Goal: Find specific page/section: Find specific page/section

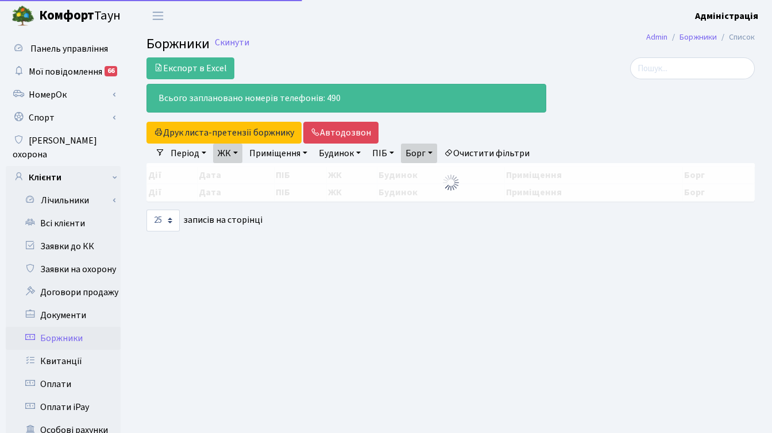
select select "25"
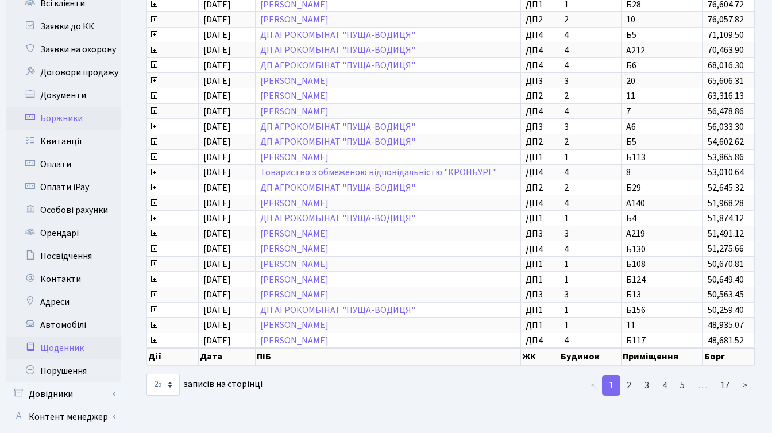
scroll to position [221, 0]
click at [67, 313] on link "Автомобілі" at bounding box center [63, 324] width 115 height 23
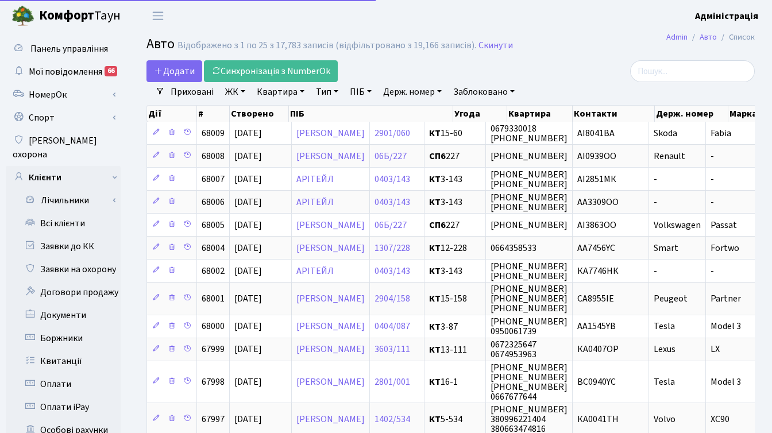
select select "25"
click at [423, 92] on link "Держ. номер" at bounding box center [413, 92] width 68 height 20
paste input "1488"
type input "1488"
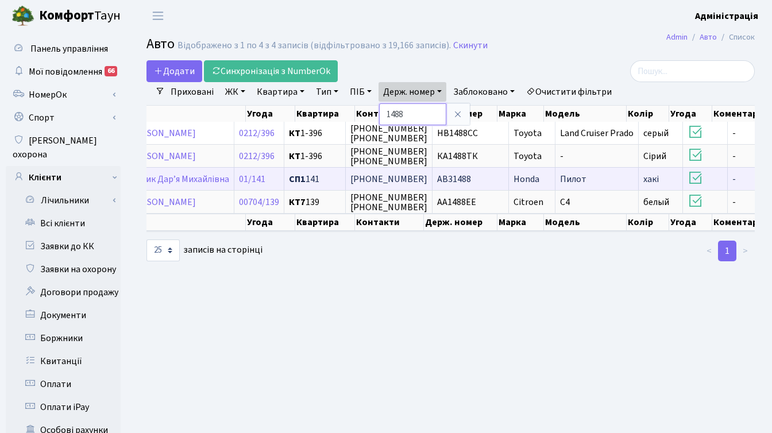
scroll to position [0, 187]
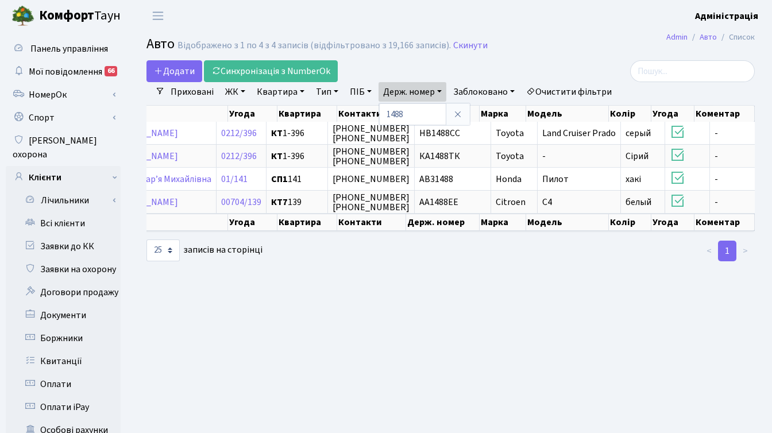
click at [545, 286] on main "Admin Авто Список Авто Відображено з 1 по 4 з 4 записів (відфільтровано з 19,16…" at bounding box center [450, 366] width 643 height 669
click at [537, 63] on div "Додати Синхронізація з NumberOk" at bounding box center [346, 71] width 400 height 22
click at [569, 326] on main "Admin Авто Список Авто Відображено з 1 по 4 з 4 записів (відфільтровано з 19,16…" at bounding box center [450, 366] width 643 height 669
